Goal: Transaction & Acquisition: Subscribe to service/newsletter

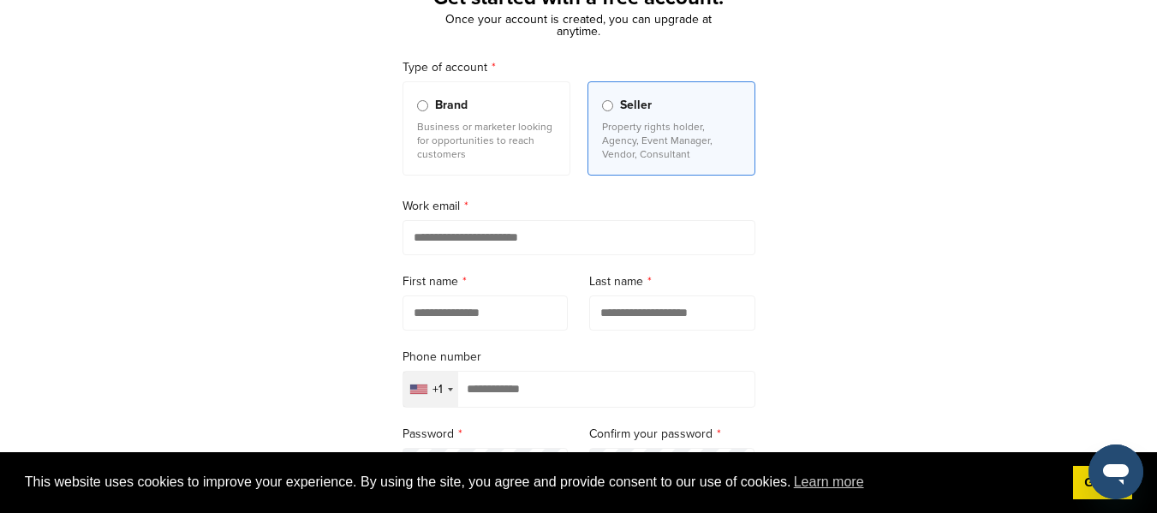
scroll to position [130, 0]
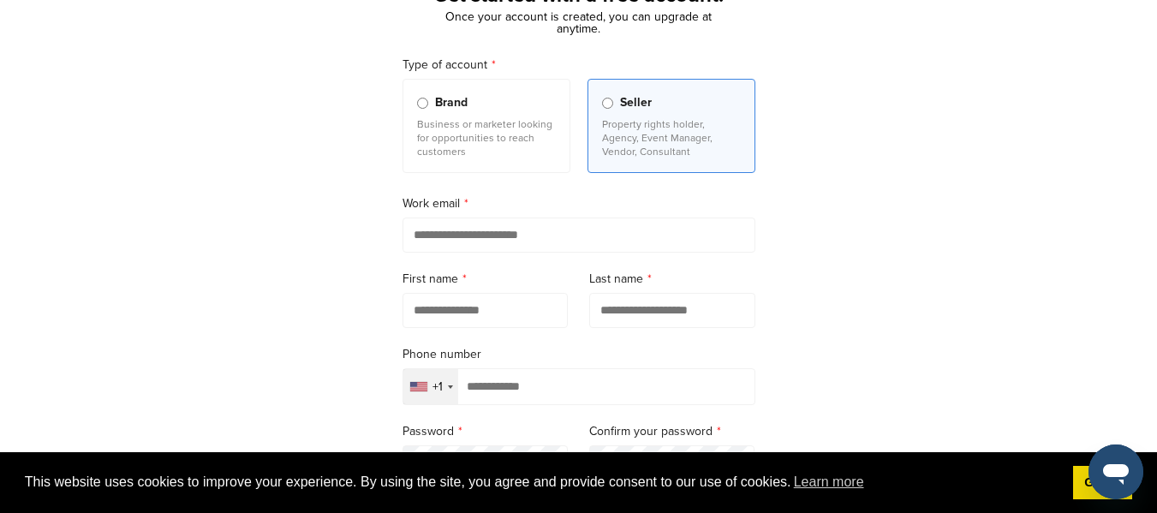
click at [533, 239] on input "email" at bounding box center [579, 235] width 353 height 35
type input "**********"
type input "*****"
type input "****"
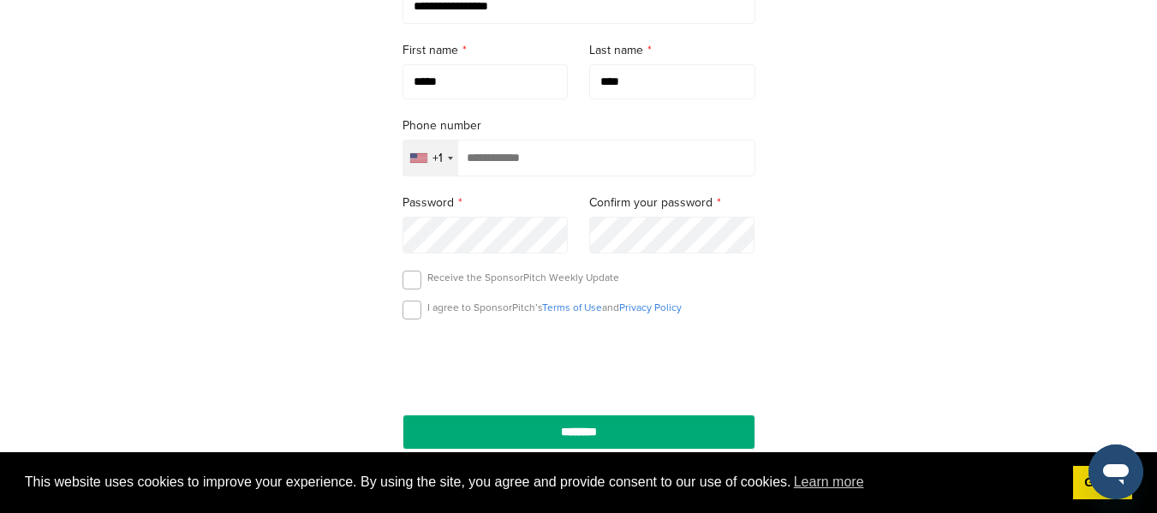
scroll to position [360, 0]
click at [567, 142] on input "tel" at bounding box center [579, 157] width 353 height 37
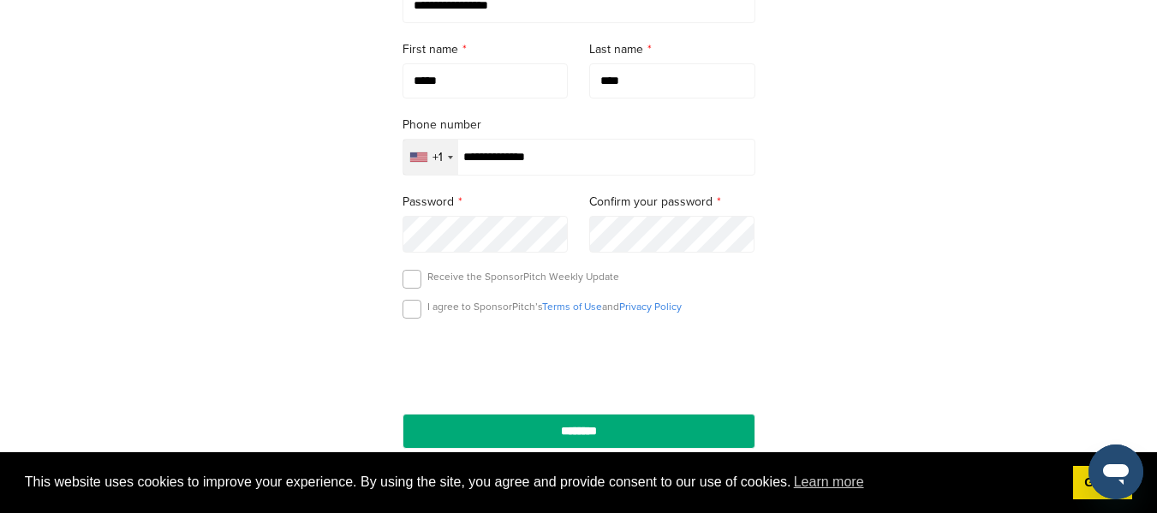
type input "**********"
click at [415, 319] on label at bounding box center [412, 309] width 19 height 19
click at [408, 289] on label at bounding box center [412, 279] width 19 height 19
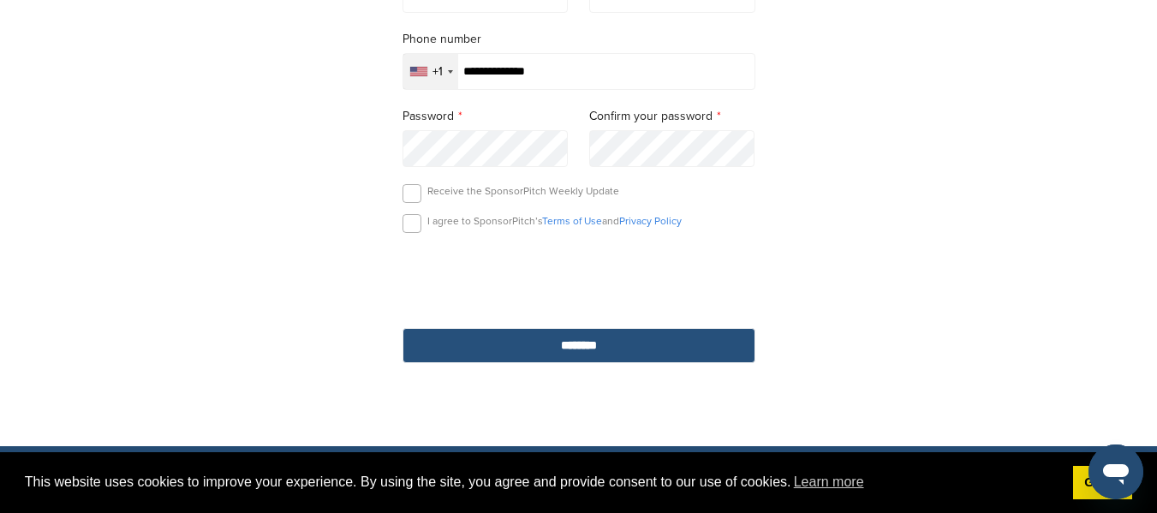
scroll to position [446, 0]
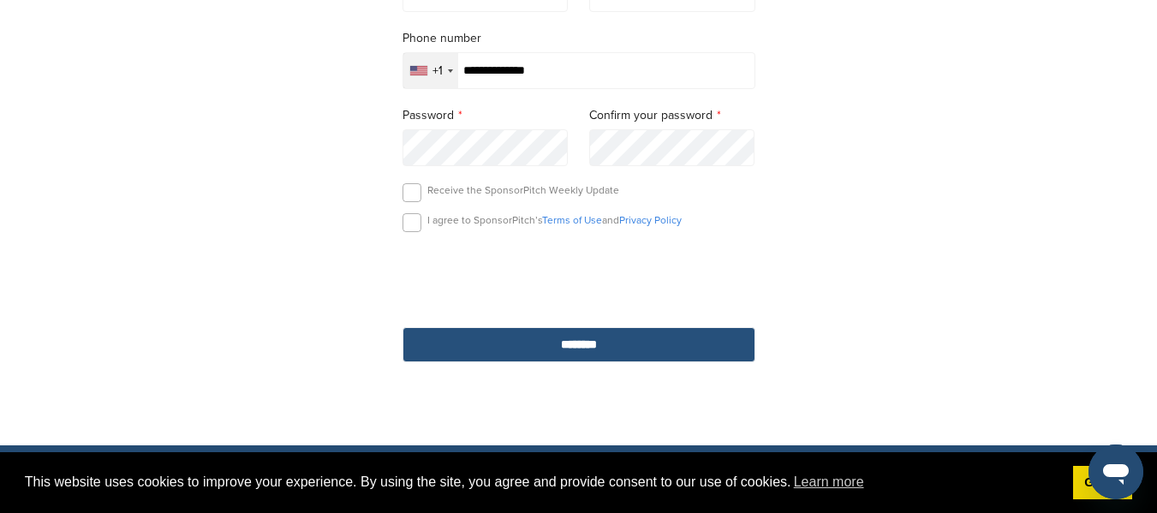
click at [499, 359] on input "********" at bounding box center [579, 344] width 353 height 35
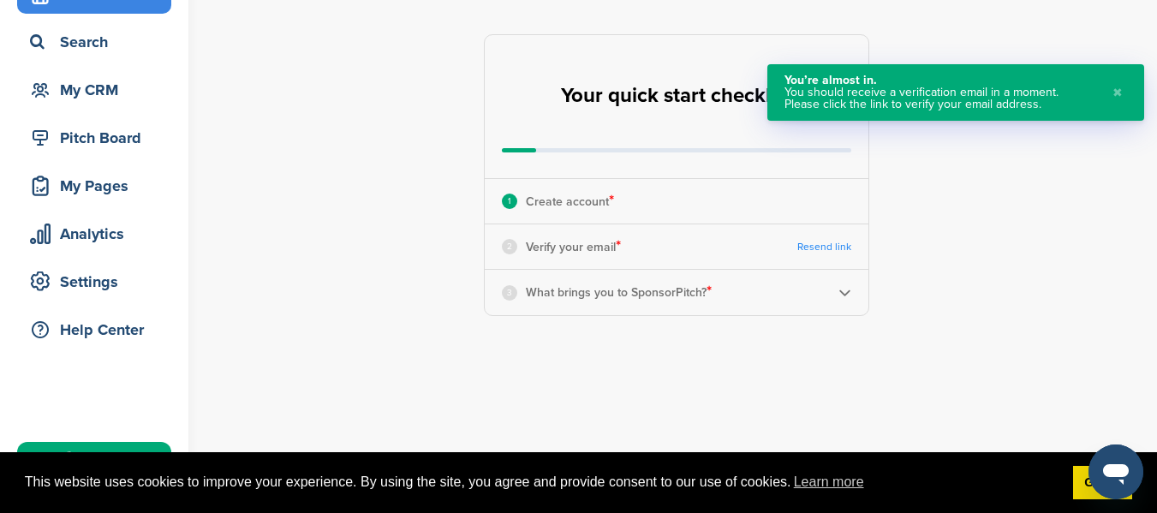
scroll to position [102, 0]
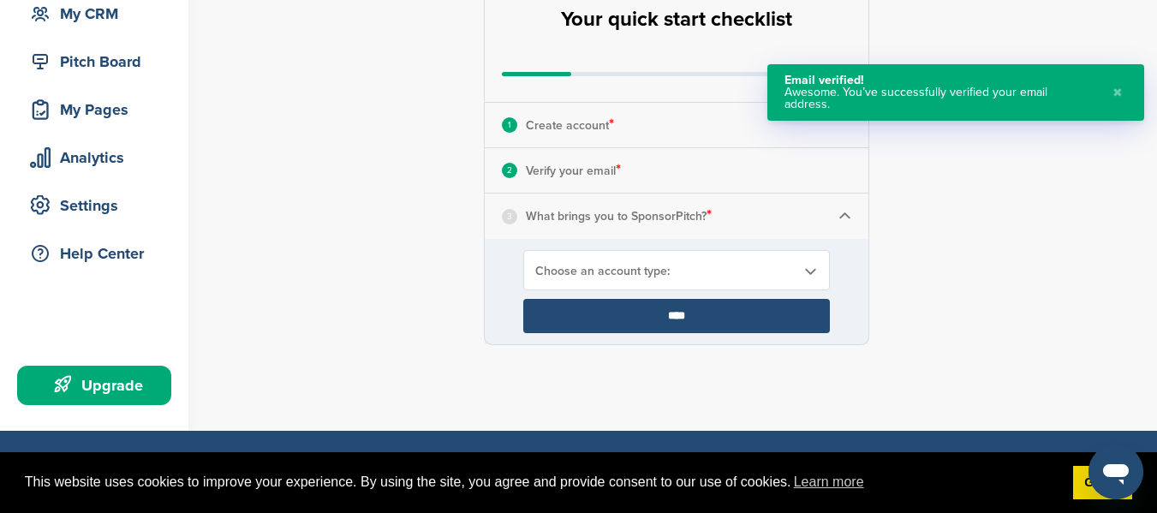
click at [582, 266] on span "Choose an account type:" at bounding box center [665, 271] width 260 height 15
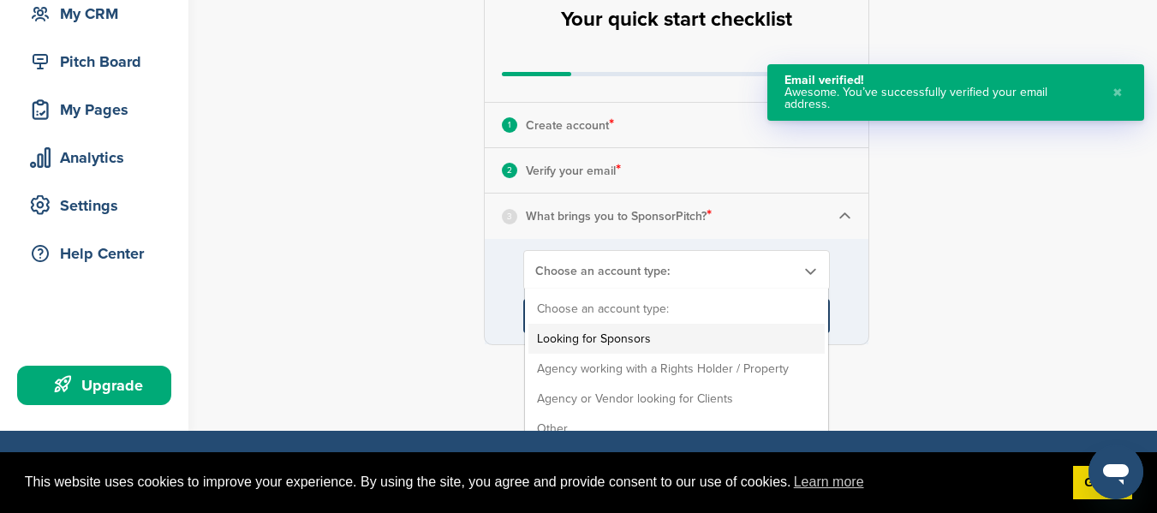
click at [632, 337] on li "Looking for Sponsors" at bounding box center [676, 339] width 296 height 30
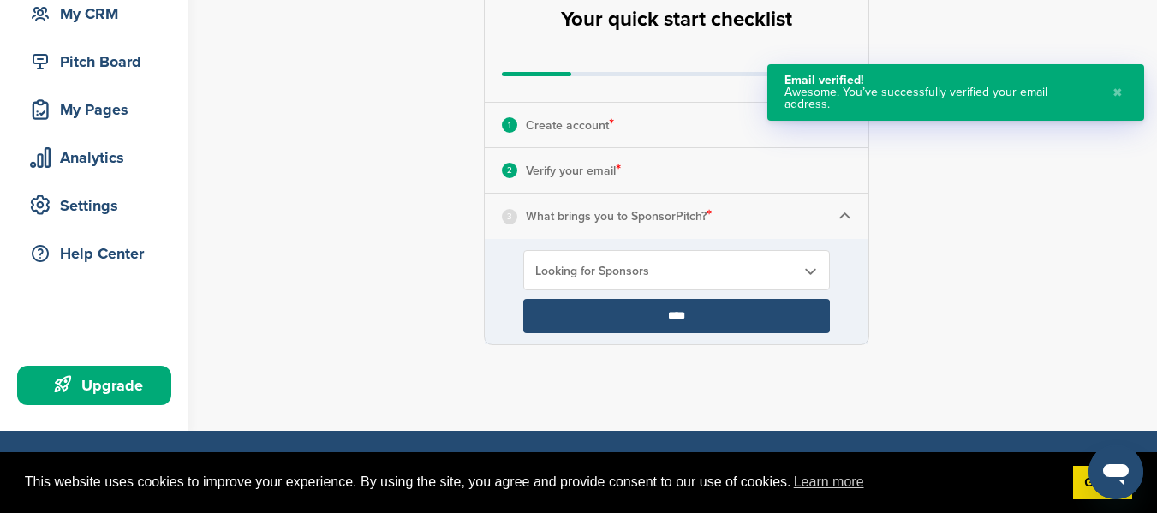
click at [666, 322] on input "****" at bounding box center [676, 316] width 307 height 34
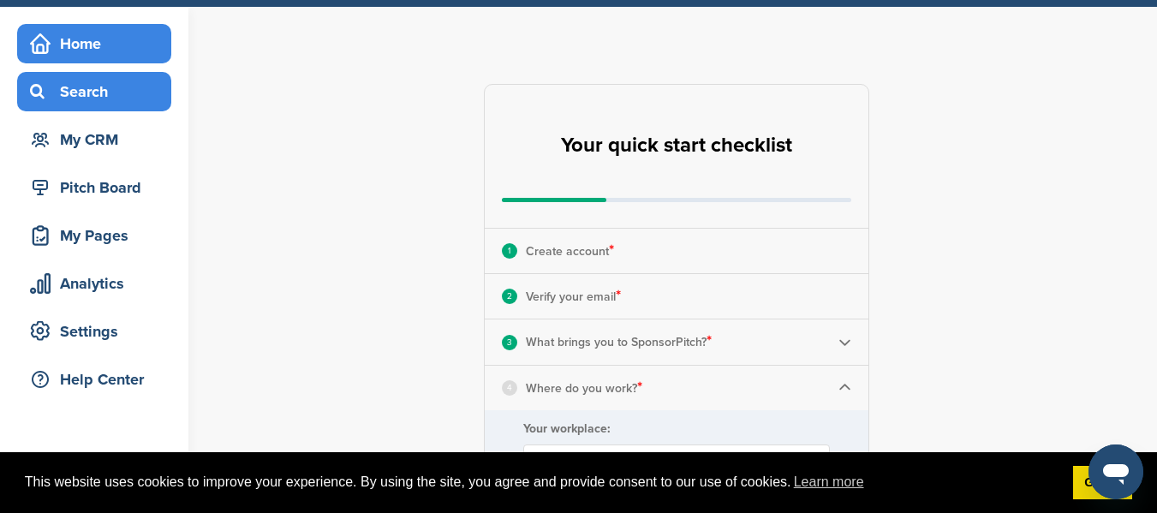
scroll to position [52, 0]
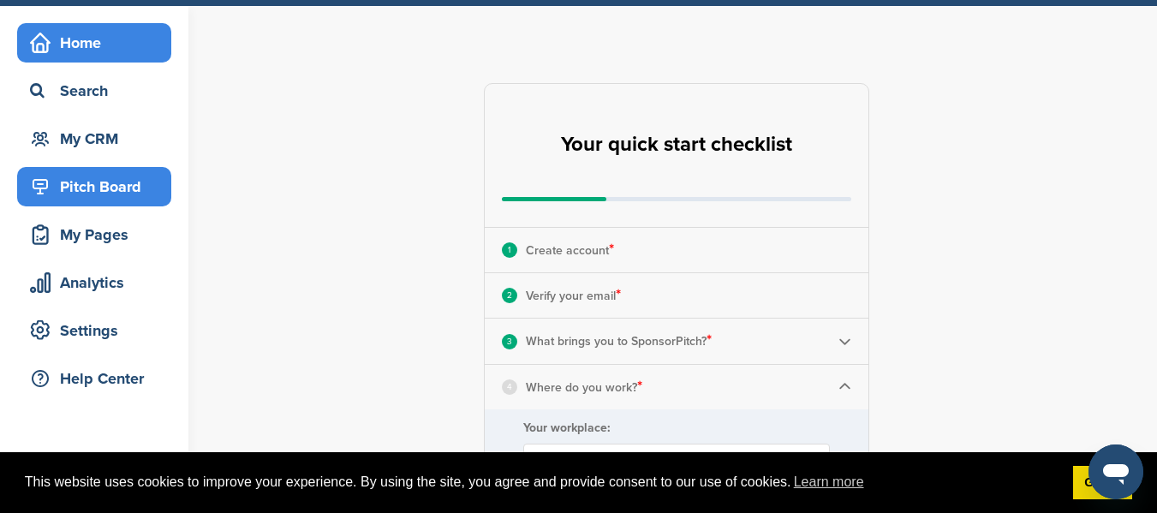
click at [113, 191] on div "Pitch Board" at bounding box center [99, 186] width 146 height 31
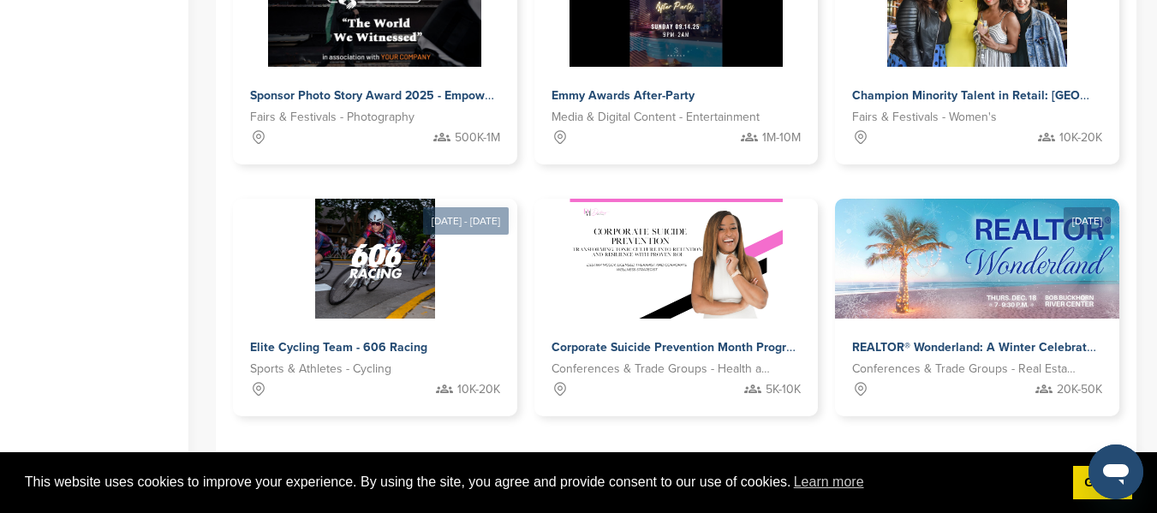
scroll to position [1147, 0]
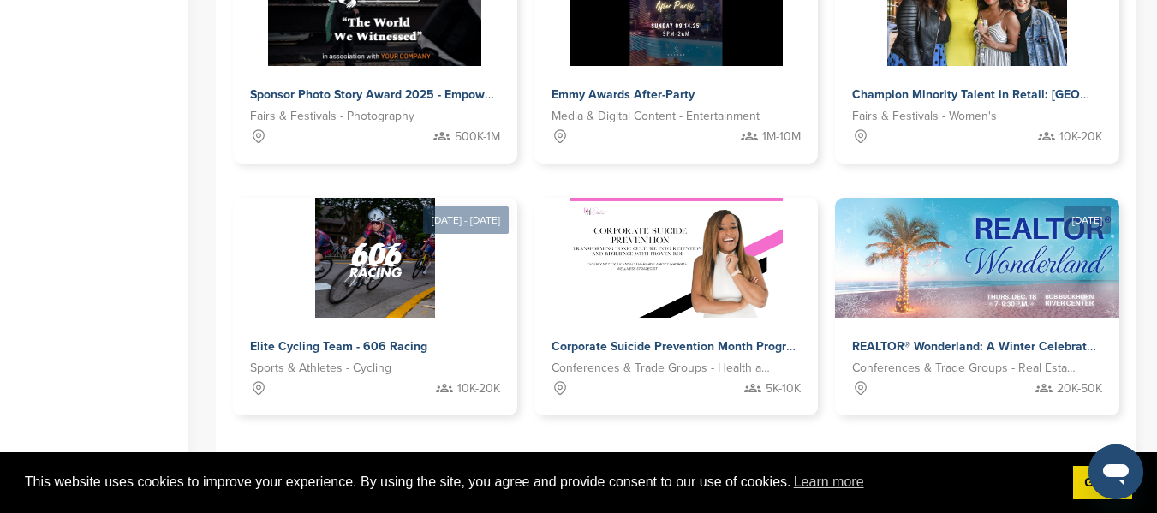
click at [633, 453] on link "2" at bounding box center [627, 469] width 36 height 32
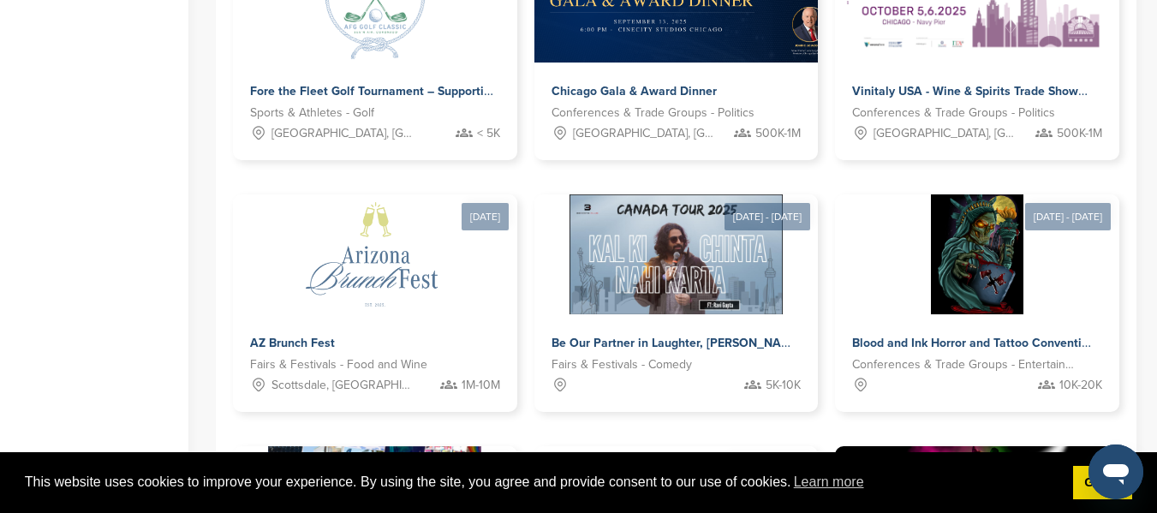
scroll to position [1171, 0]
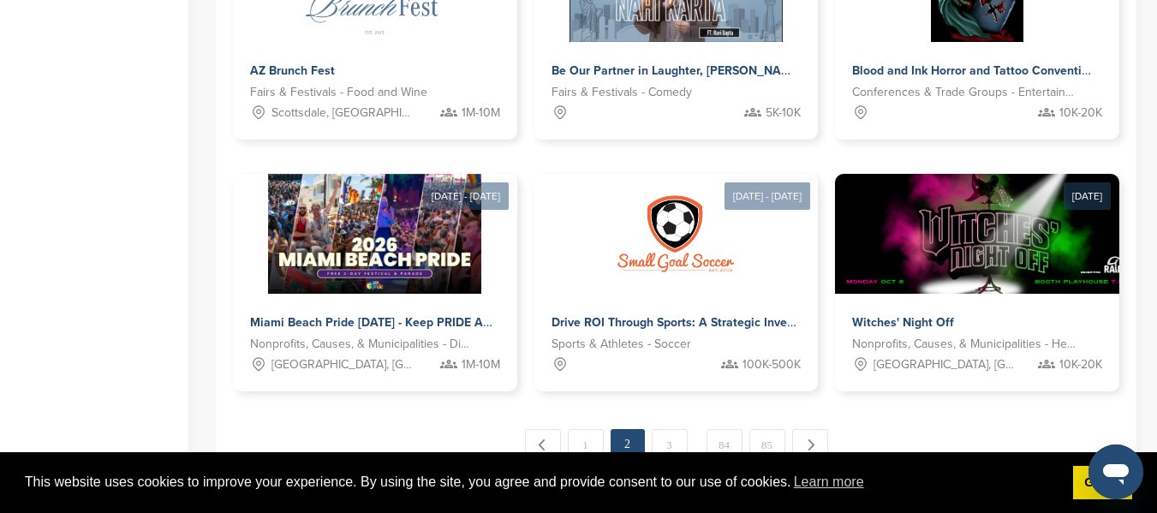
click at [693, 429] on span "…" at bounding box center [697, 444] width 9 height 31
click at [679, 429] on link "3" at bounding box center [670, 445] width 36 height 32
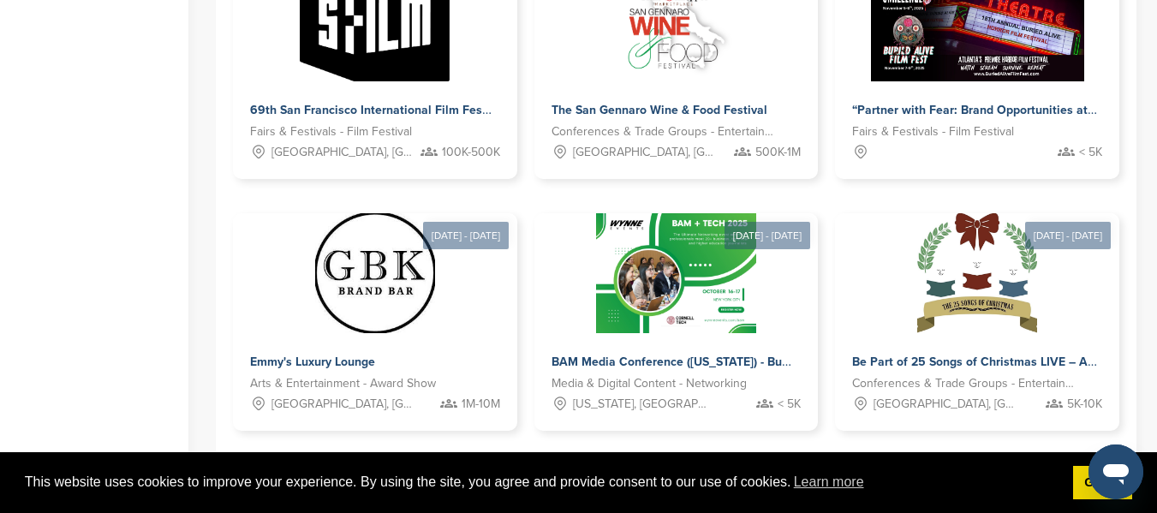
scroll to position [968, 0]
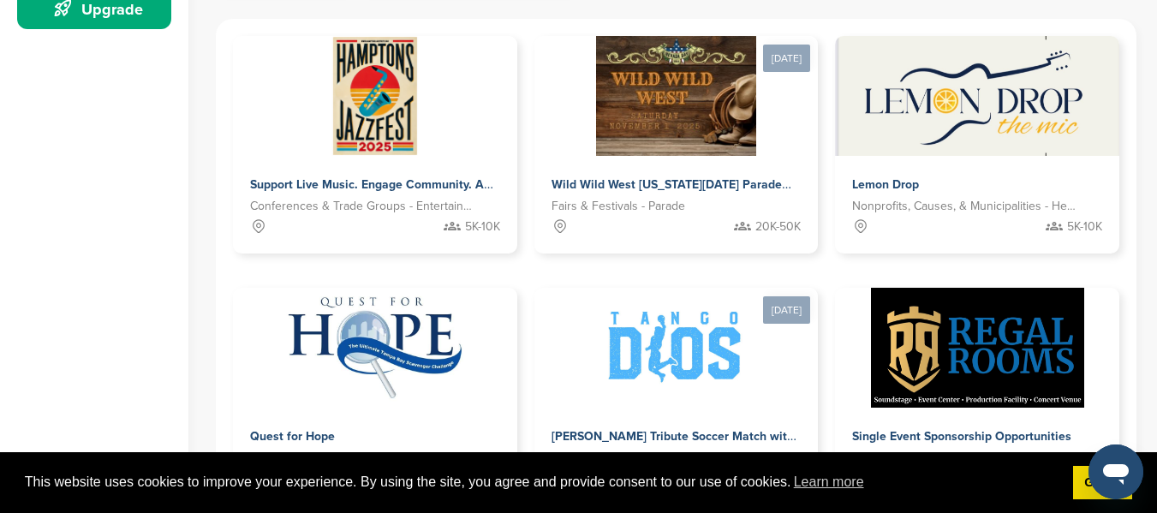
click at [886, 512] on div "This website uses cookies to improve your experience. By using the site, you ag…" at bounding box center [578, 483] width 1157 height 62
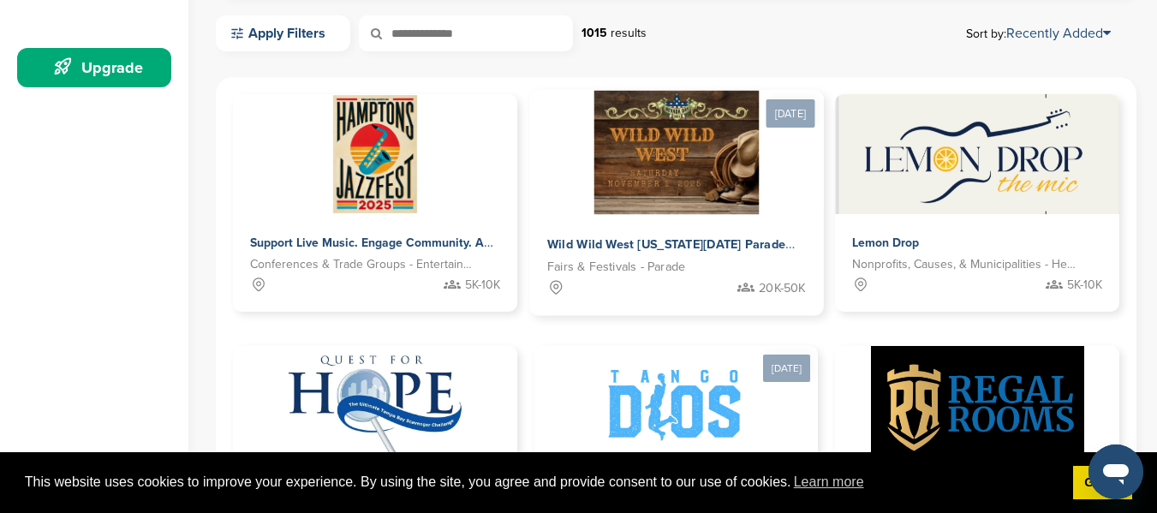
scroll to position [0, 0]
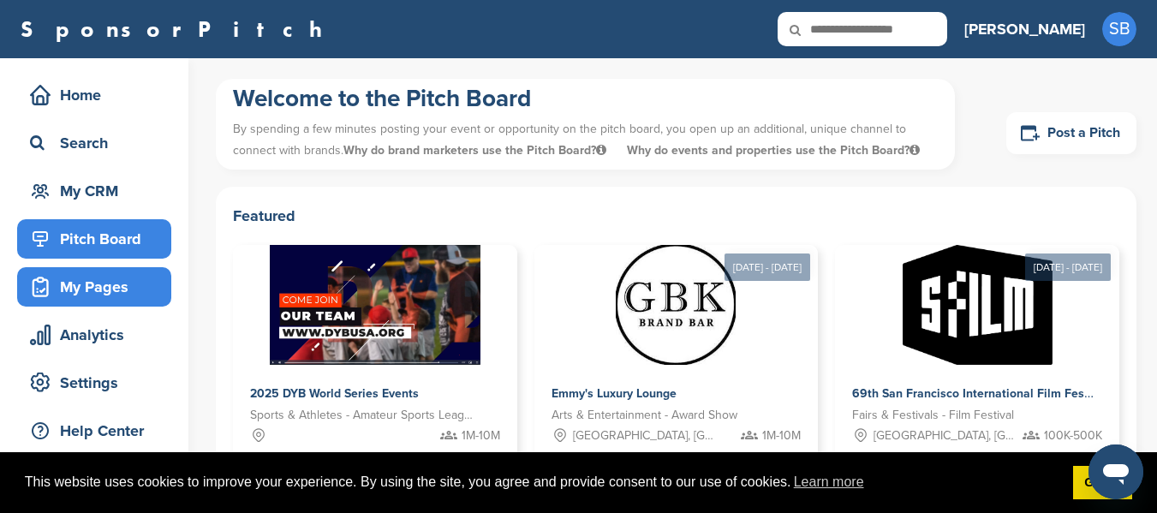
click at [84, 281] on div "My Pages" at bounding box center [99, 287] width 146 height 31
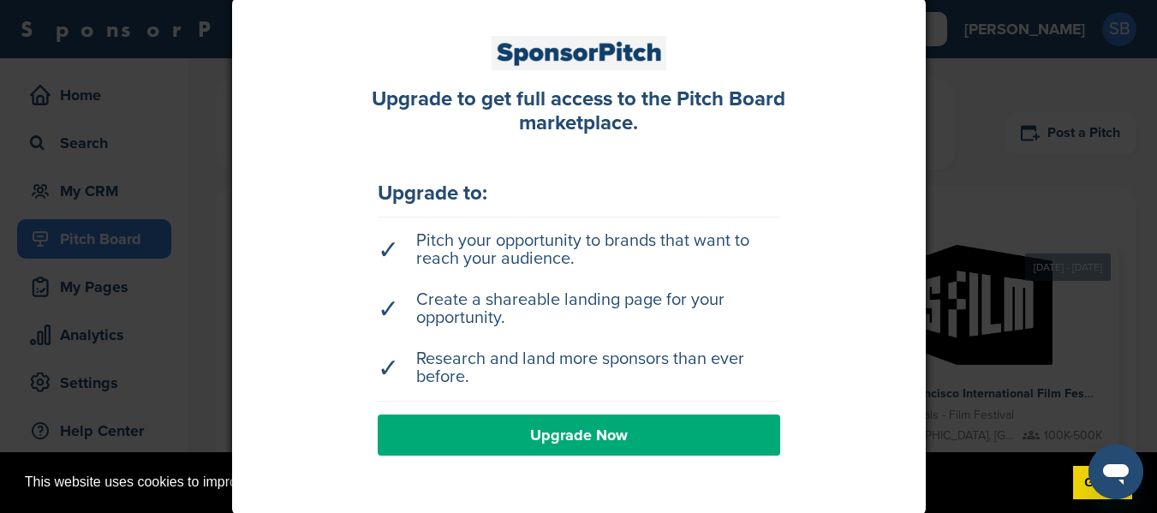
scroll to position [104, 0]
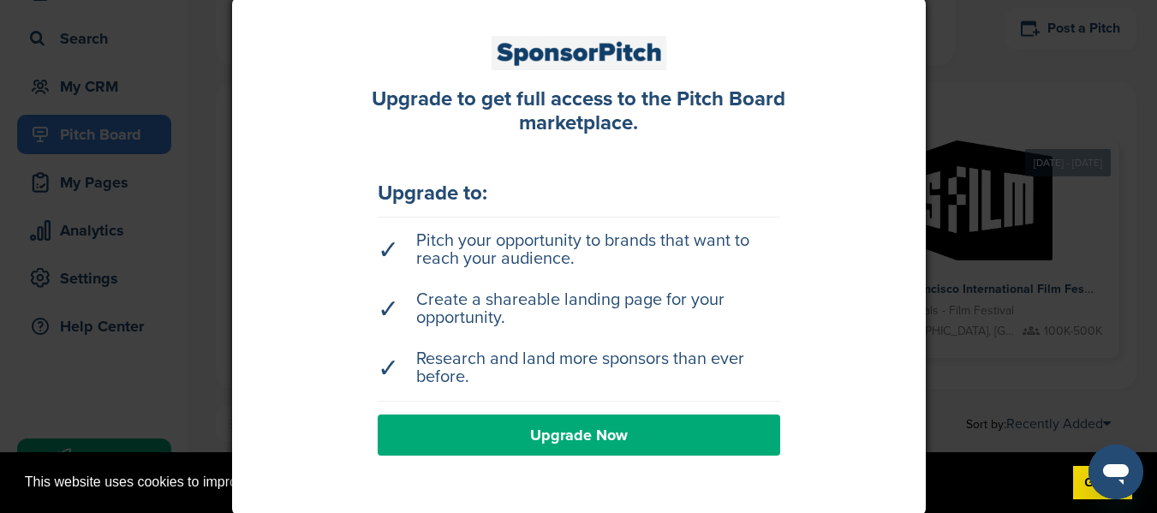
click at [1097, 152] on div at bounding box center [578, 256] width 1157 height 513
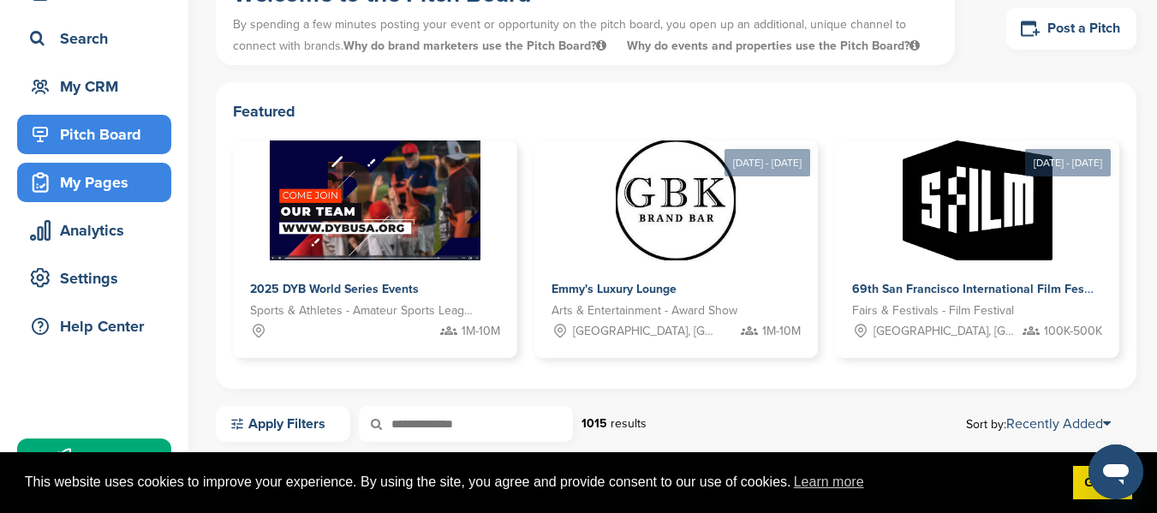
click at [125, 188] on div "My Pages" at bounding box center [99, 182] width 146 height 31
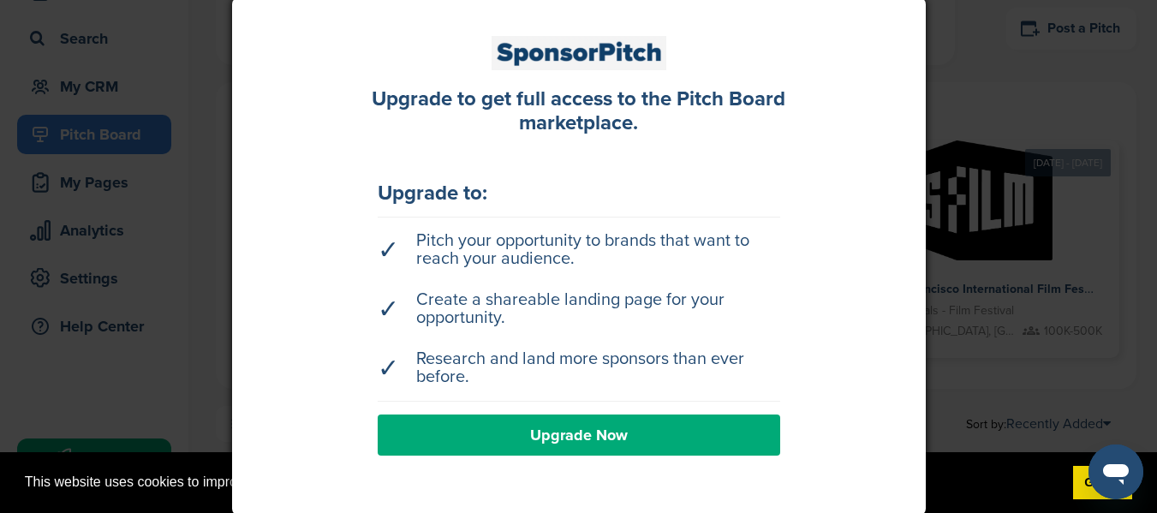
click at [125, 187] on div at bounding box center [578, 256] width 1157 height 513
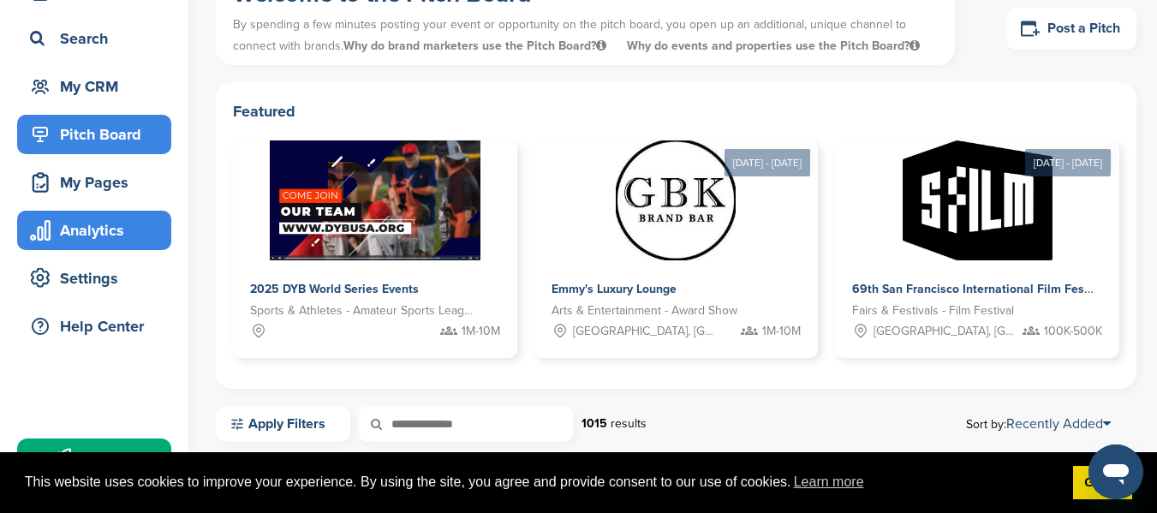
click at [102, 236] on div "Analytics" at bounding box center [99, 230] width 146 height 31
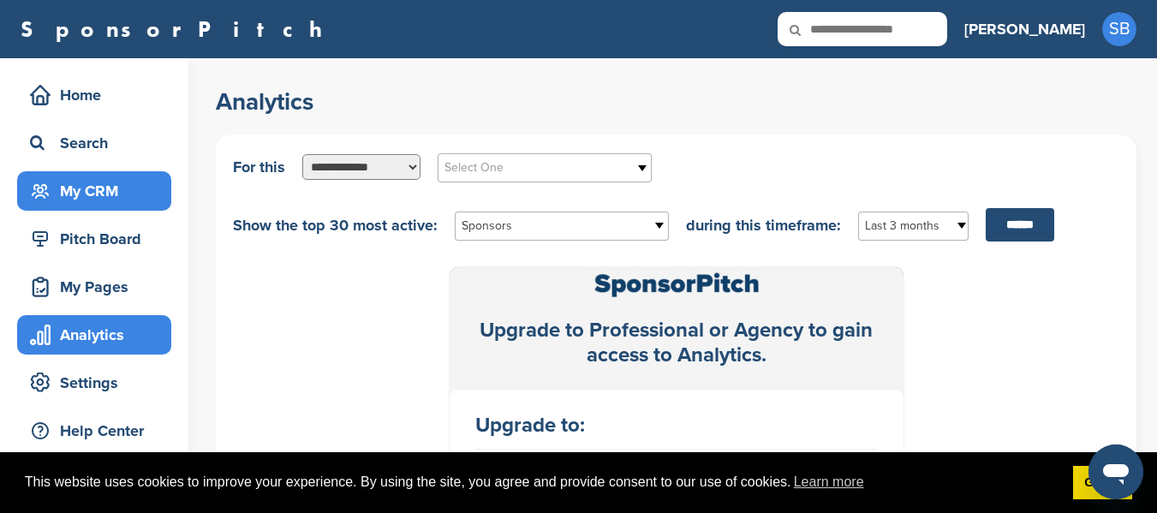
click at [99, 187] on div "My CRM" at bounding box center [99, 191] width 146 height 31
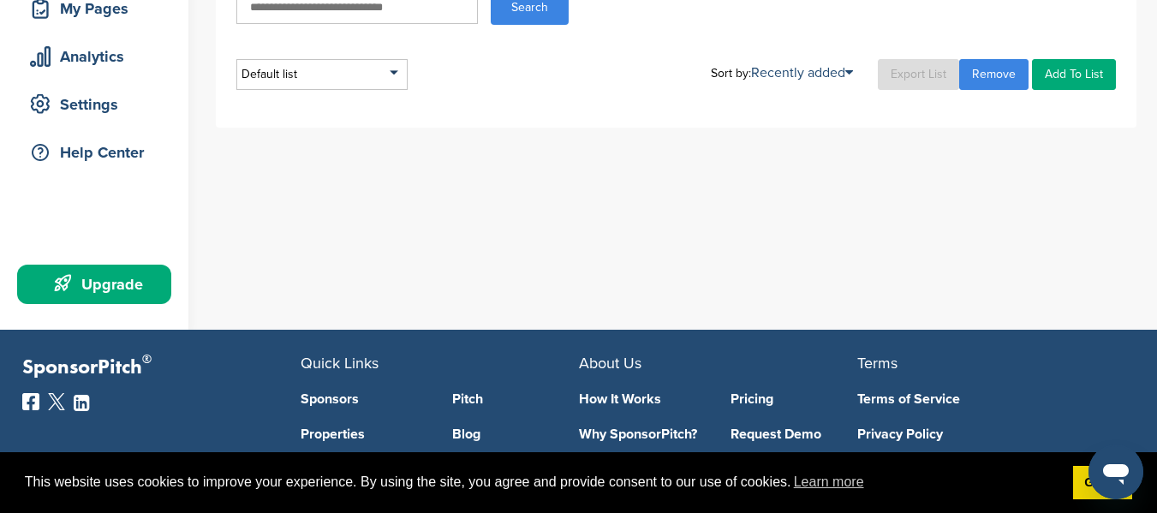
scroll to position [23, 0]
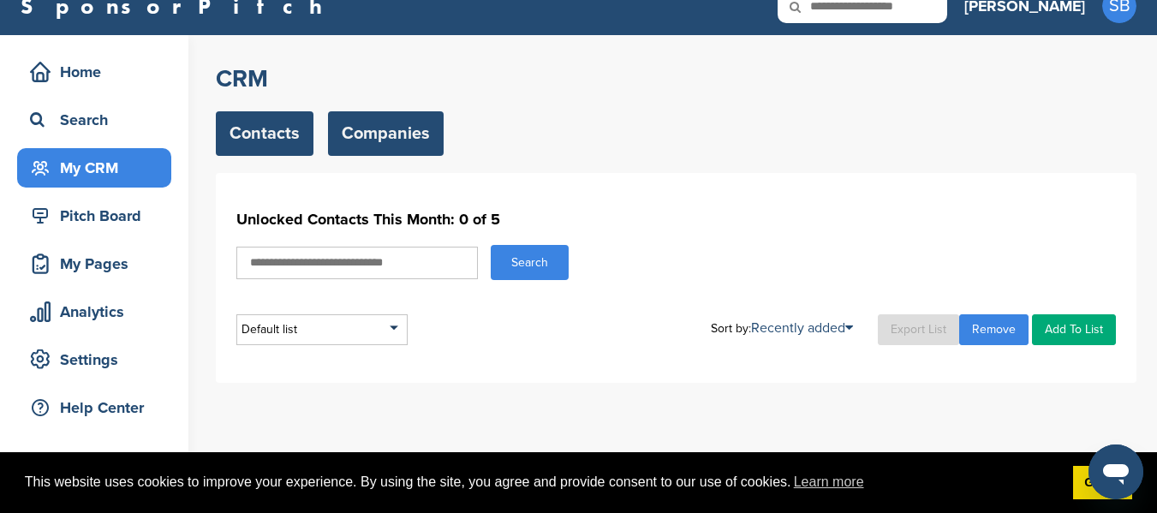
click at [360, 124] on link "Companies" at bounding box center [386, 133] width 116 height 45
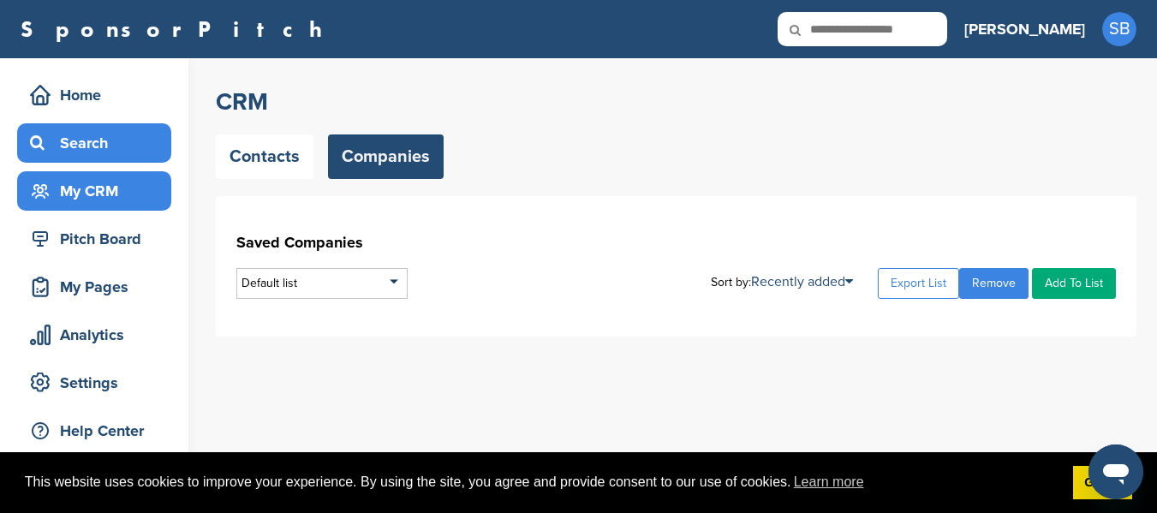
click at [91, 162] on div "Search" at bounding box center [94, 142] width 154 height 39
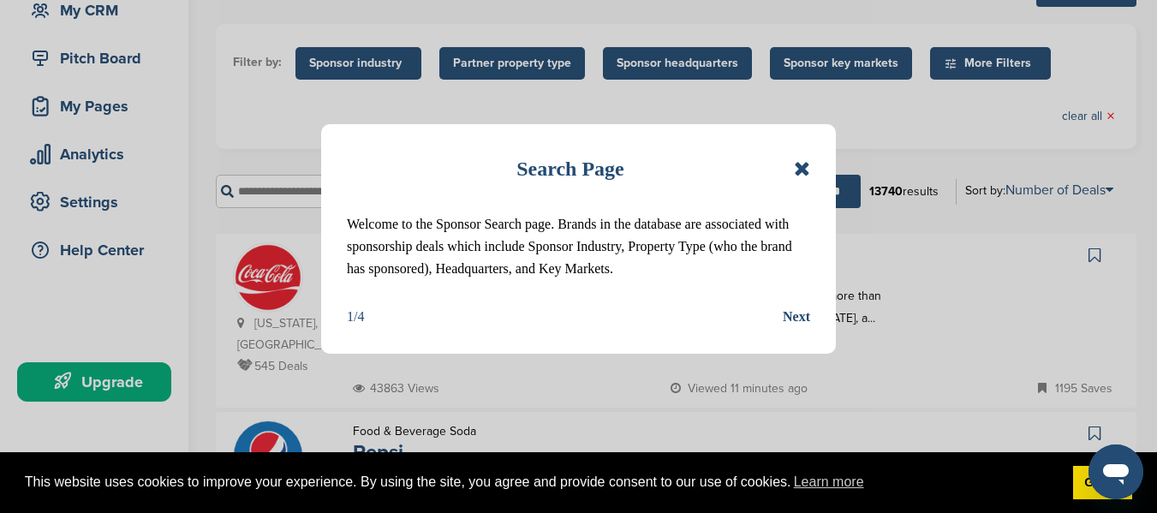
scroll to position [182, 0]
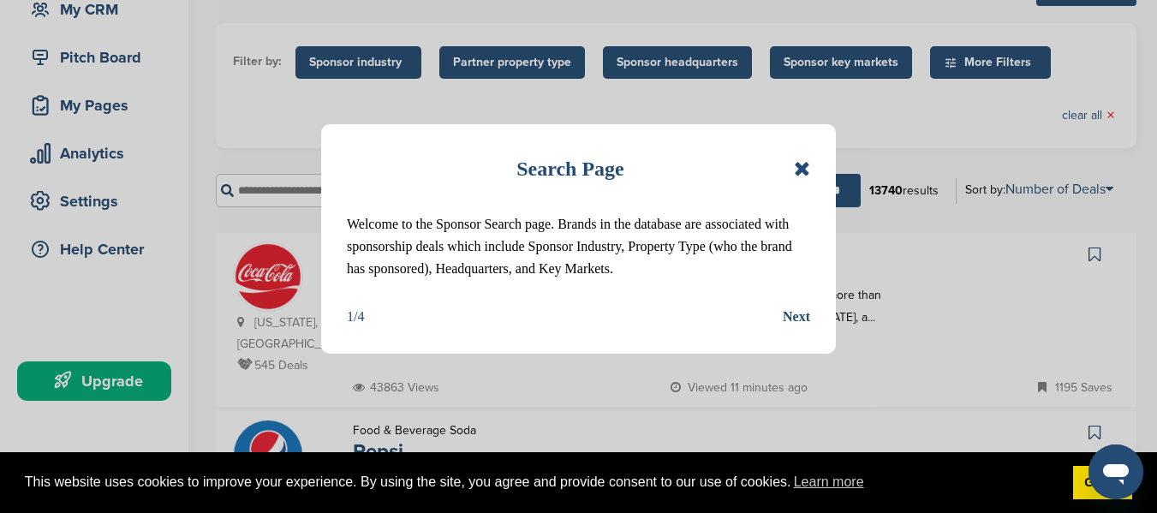
click at [804, 162] on icon at bounding box center [802, 168] width 16 height 21
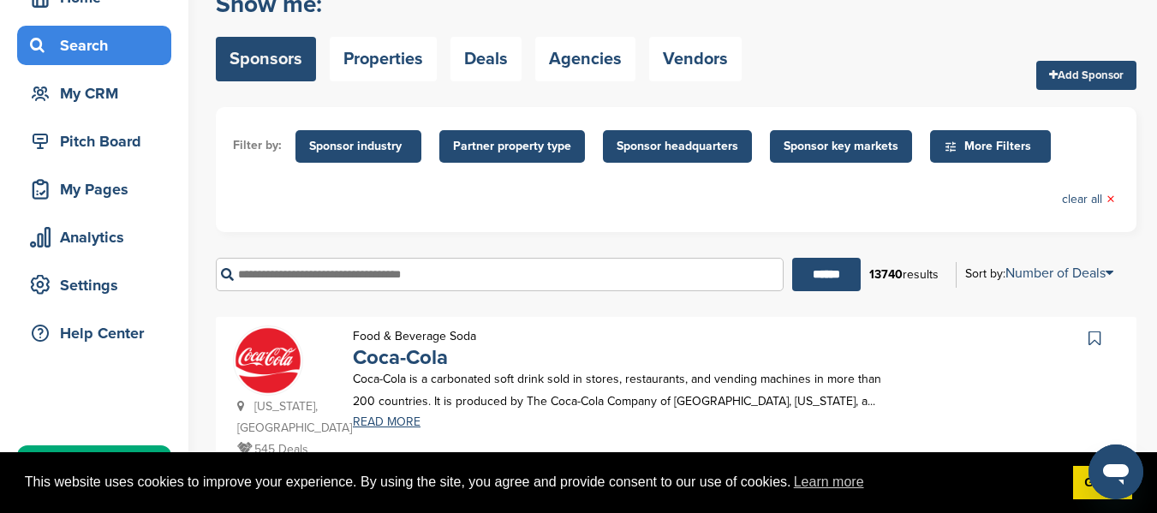
scroll to position [97, 0]
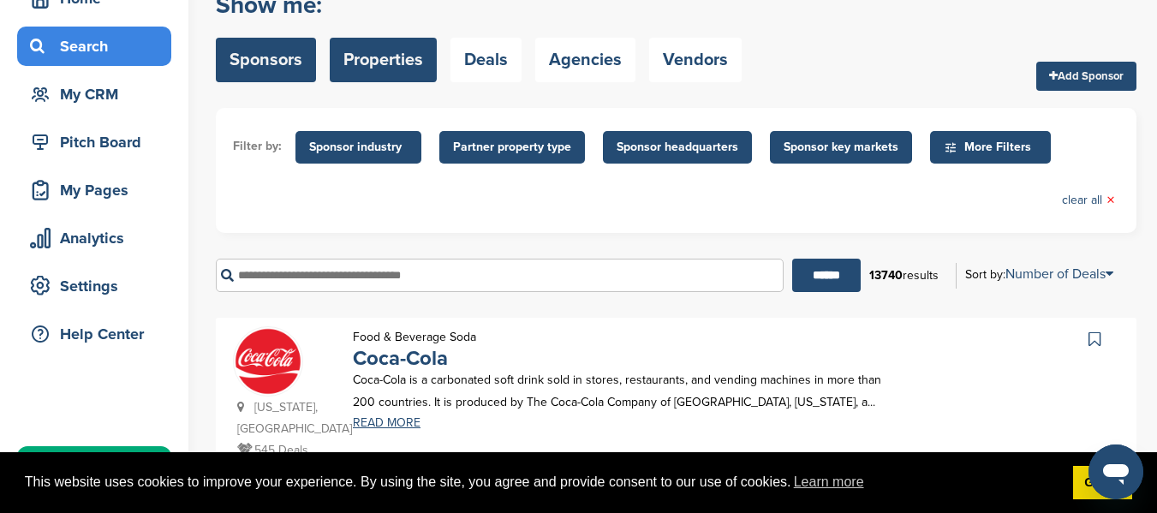
click at [392, 73] on link "Properties" at bounding box center [383, 60] width 107 height 45
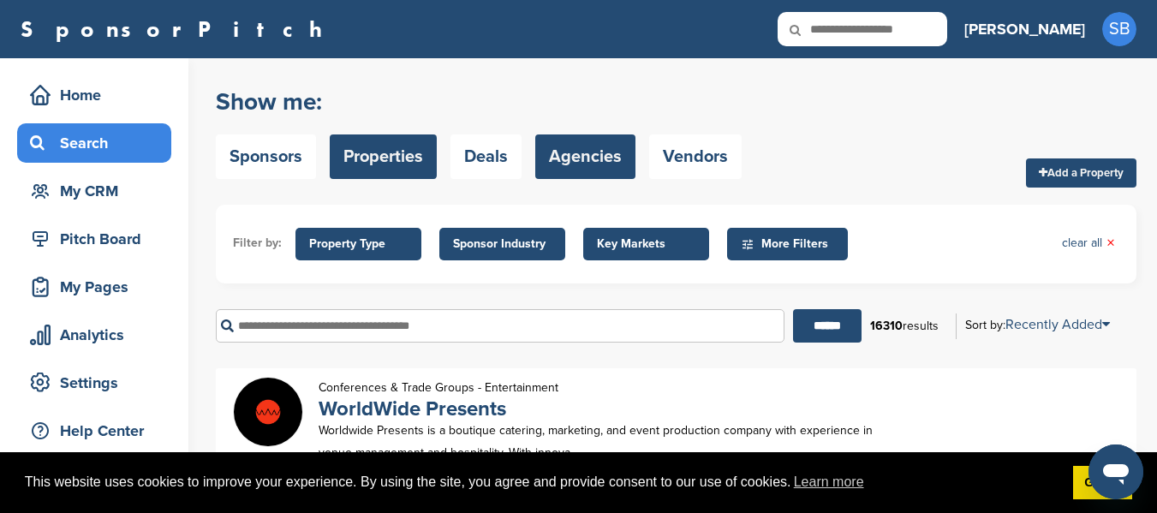
click at [616, 152] on link "Agencies" at bounding box center [585, 156] width 100 height 45
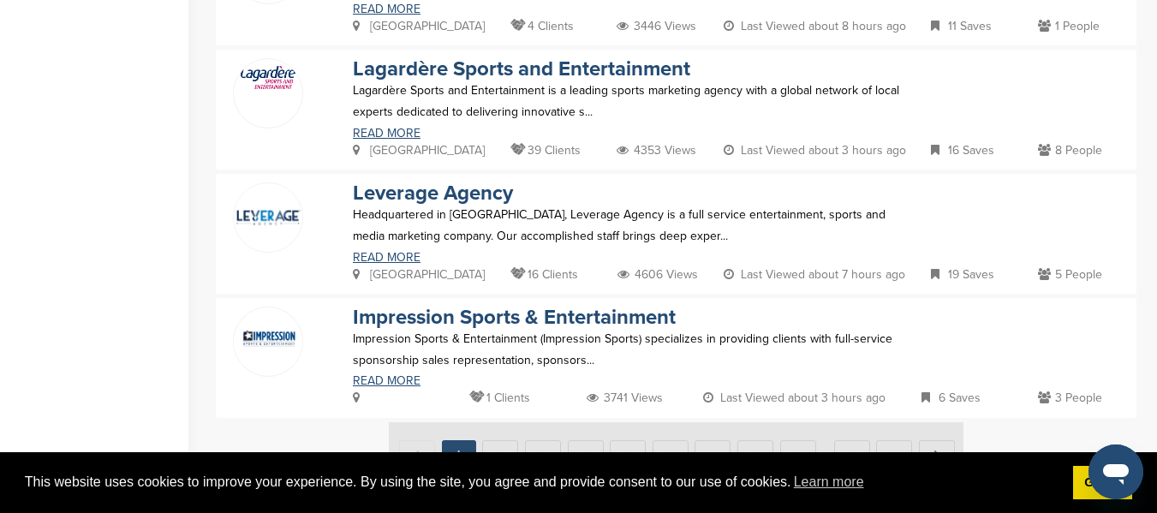
scroll to position [1234, 0]
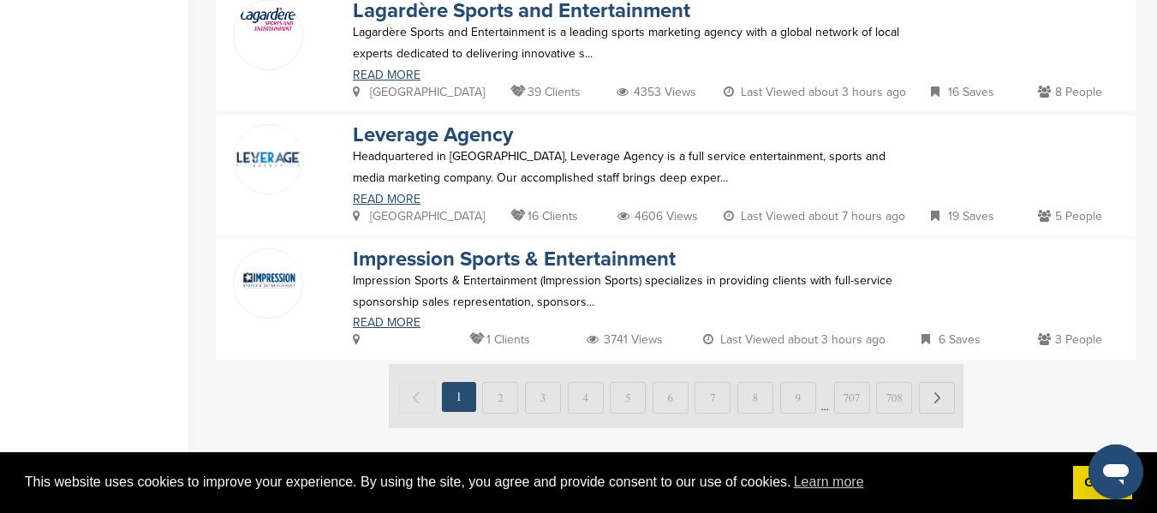
click at [509, 406] on img at bounding box center [676, 396] width 575 height 64
click at [492, 403] on img at bounding box center [676, 396] width 575 height 64
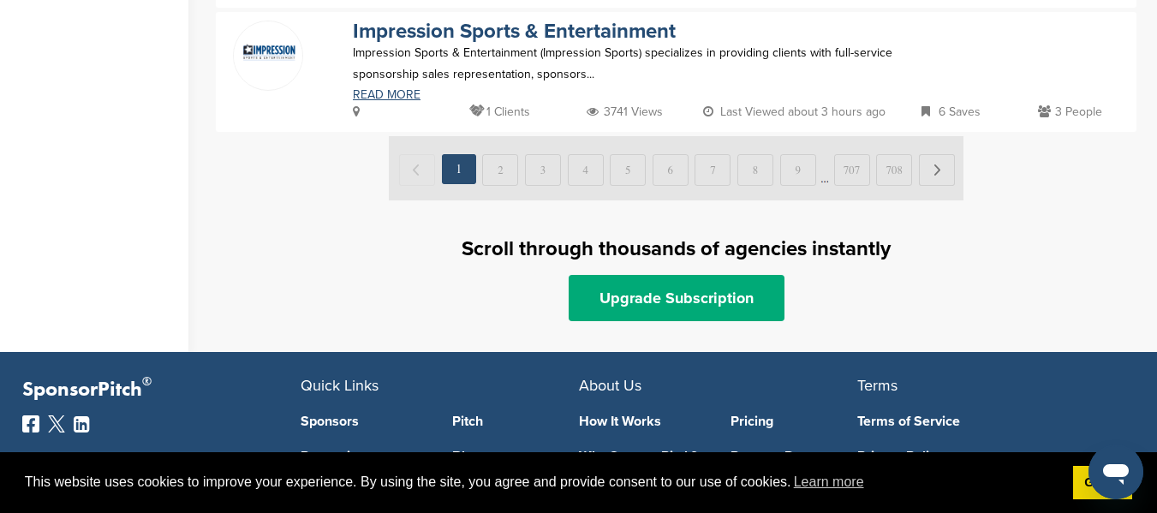
scroll to position [1464, 0]
